Goal: Information Seeking & Learning: Learn about a topic

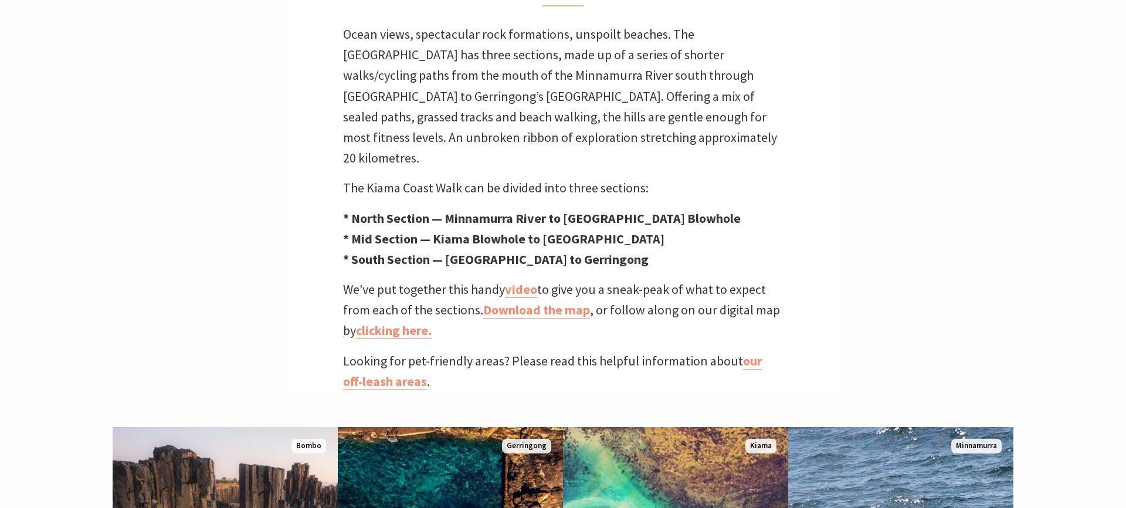
scroll to position [436, 0]
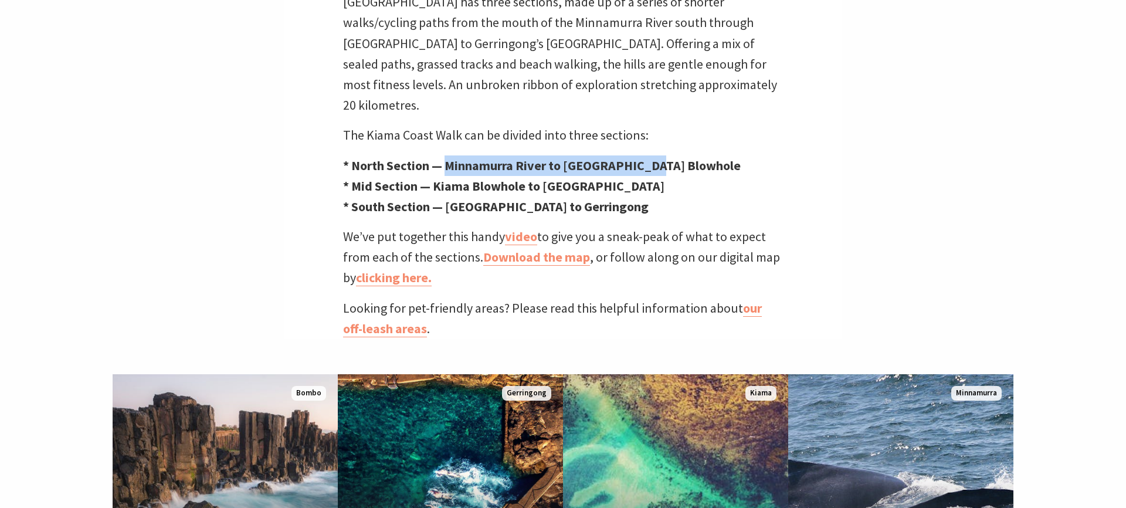
drag, startPoint x: 449, startPoint y: 146, endPoint x: 661, endPoint y: 153, distance: 212.3
click at [661, 155] on p "* North Section — Minnamurra River to Kiama Blowhole * Mid Section — Kiama Blow…" at bounding box center [563, 186] width 440 height 62
copy strong "Minnamurra River to [GEOGRAPHIC_DATA] Blowhole"
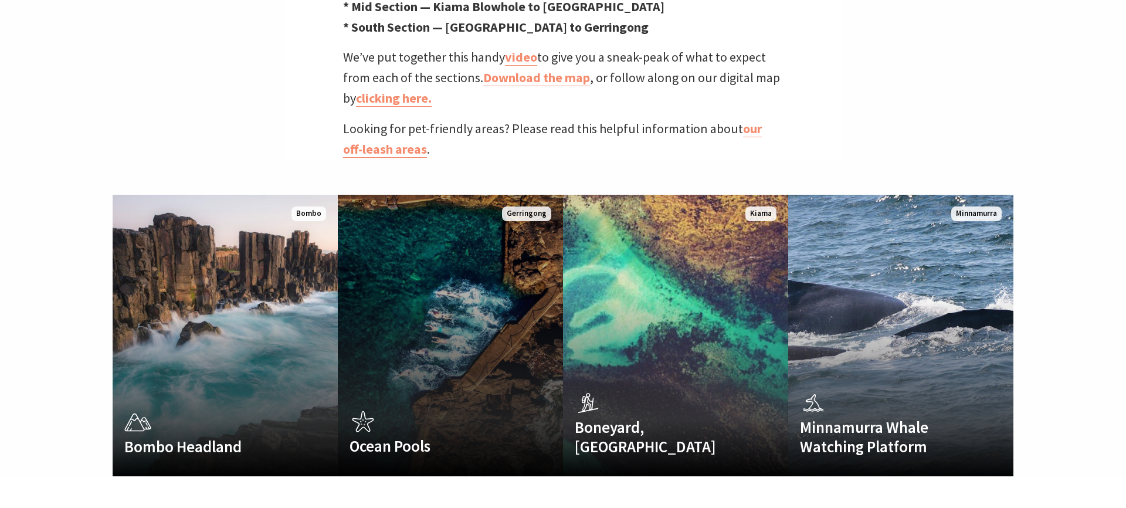
scroll to position [663, 0]
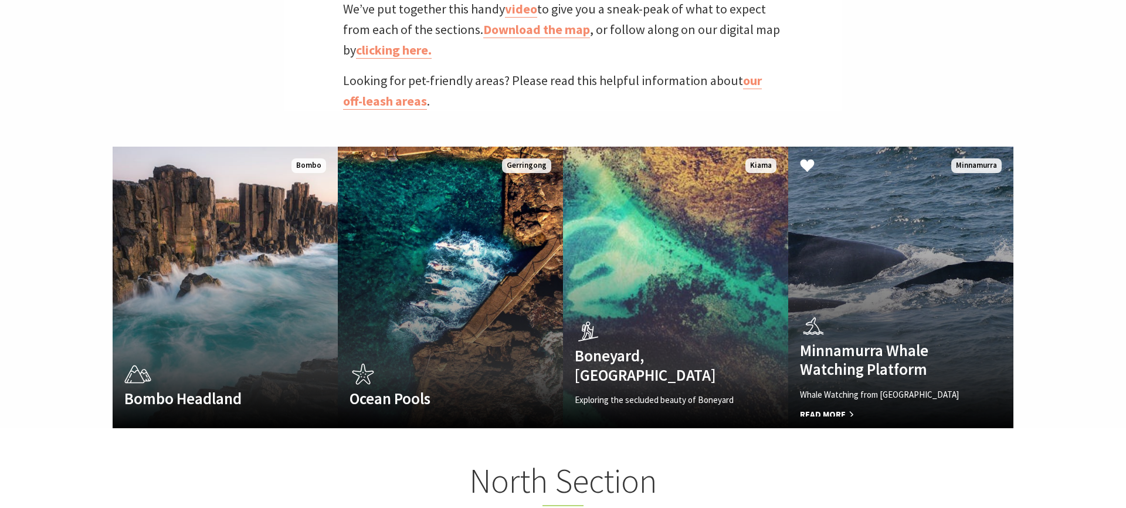
click at [938, 269] on link "Minnamurra Whale Watching Platform Whale Watching from Minnamurra Point Read Mo…" at bounding box center [900, 287] width 225 height 281
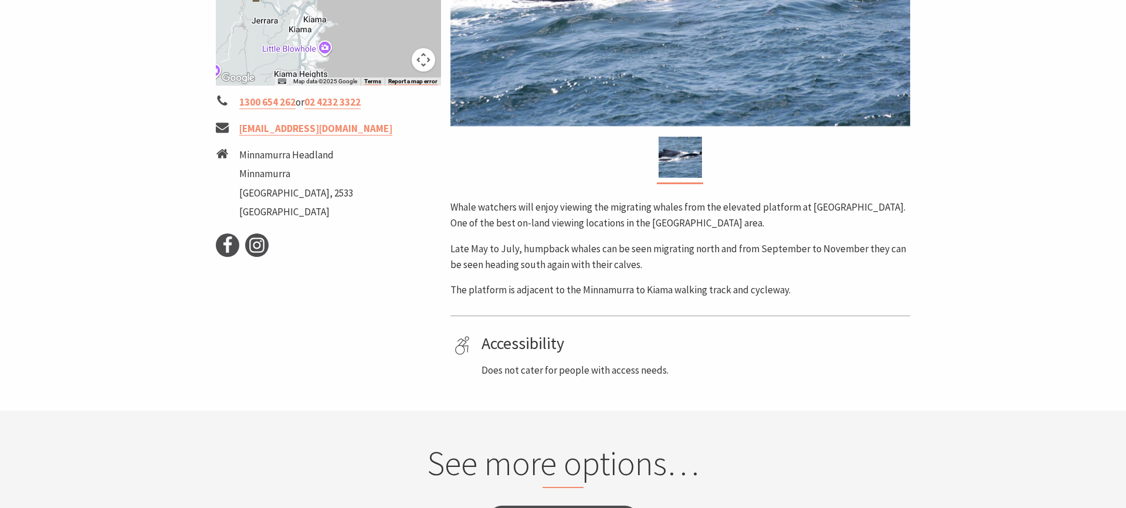
scroll to position [490, 0]
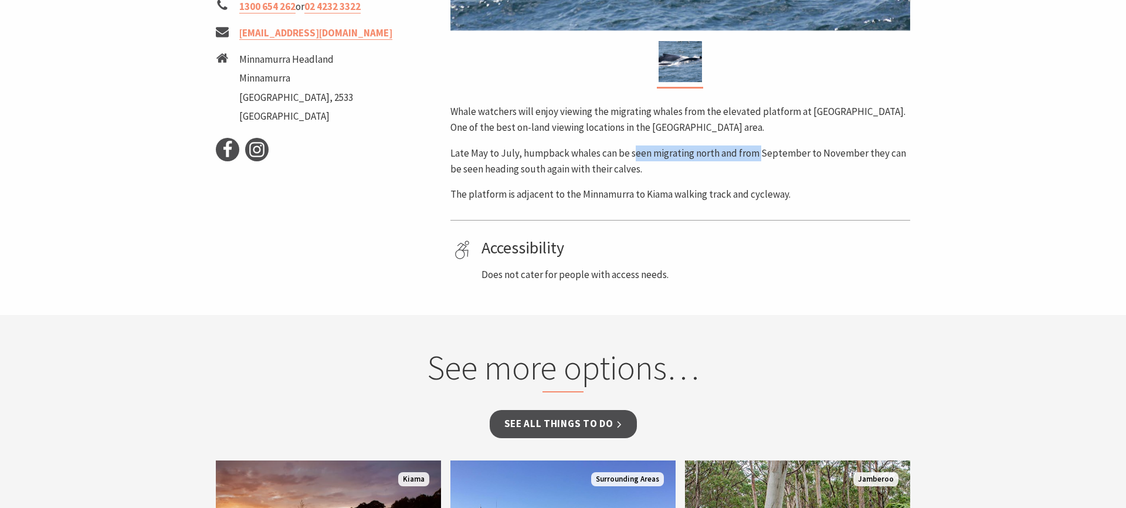
drag, startPoint x: 664, startPoint y: 155, endPoint x: 757, endPoint y: 159, distance: 92.7
click at [757, 159] on p "Late May to July, humpback whales can be seen migrating north and from Septembe…" at bounding box center [680, 161] width 460 height 32
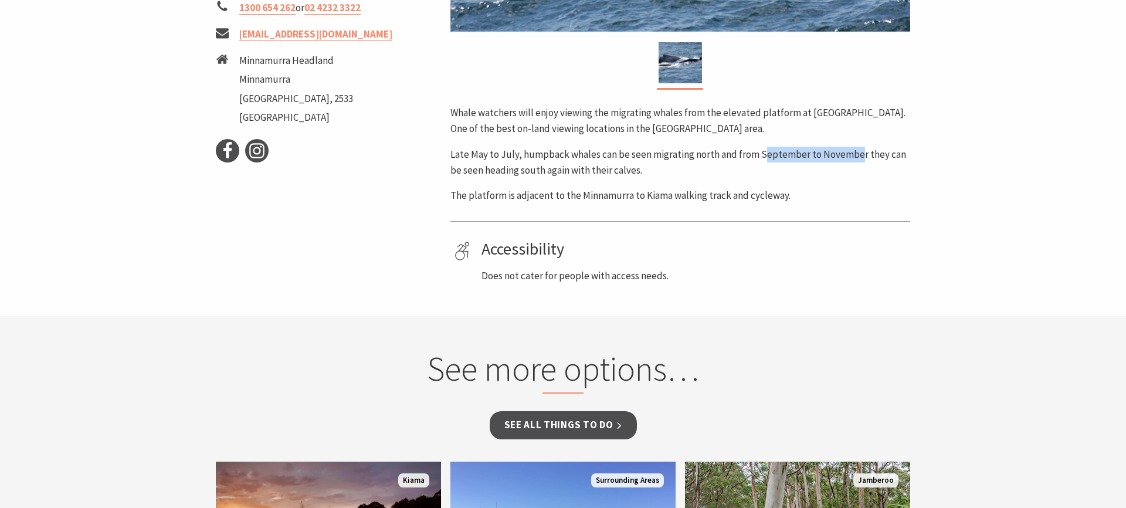
drag, startPoint x: 761, startPoint y: 158, endPoint x: 854, endPoint y: 157, distance: 93.2
click at [854, 157] on p "Late May to July, humpback whales can be seen migrating north and from Septembe…" at bounding box center [680, 163] width 460 height 32
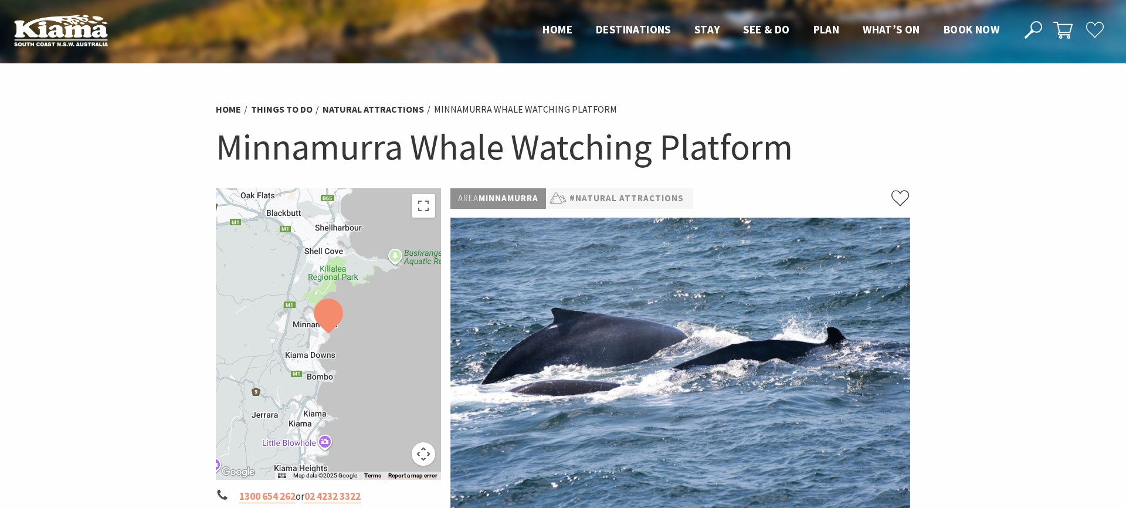
scroll to position [0, 0]
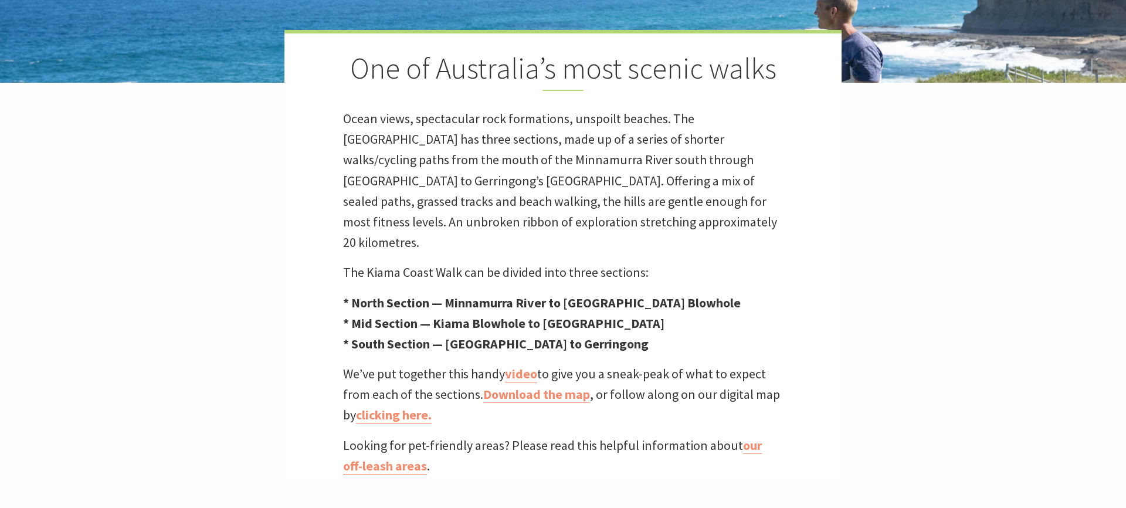
scroll to position [277, 0]
